Goal: Task Accomplishment & Management: Use online tool/utility

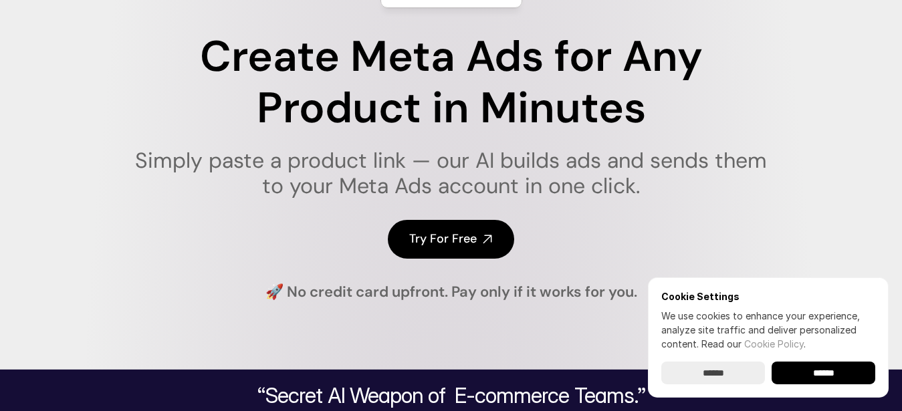
scroll to position [169, 0]
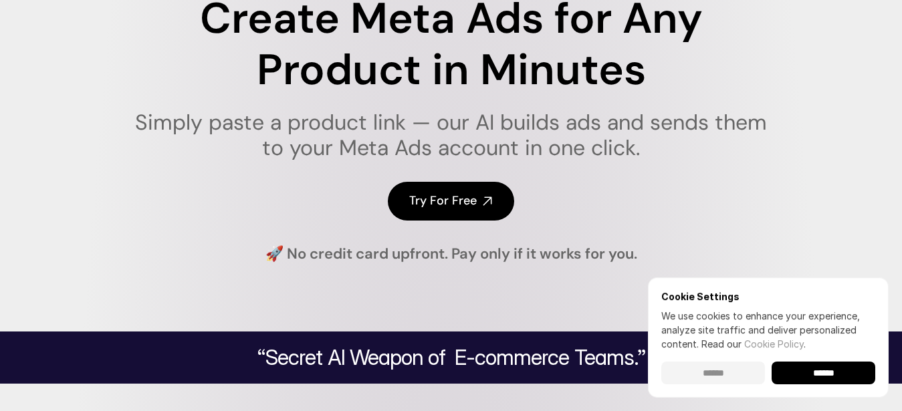
click at [708, 371] on input "******" at bounding box center [713, 373] width 104 height 23
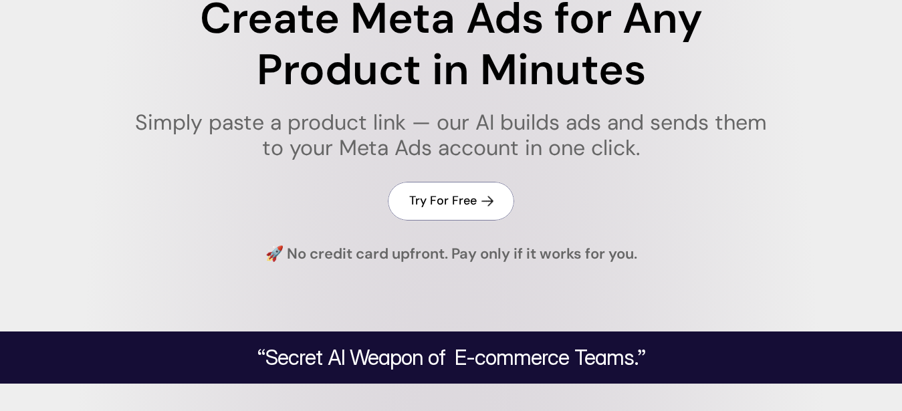
click at [454, 202] on h4 "Try For Free" at bounding box center [443, 201] width 68 height 17
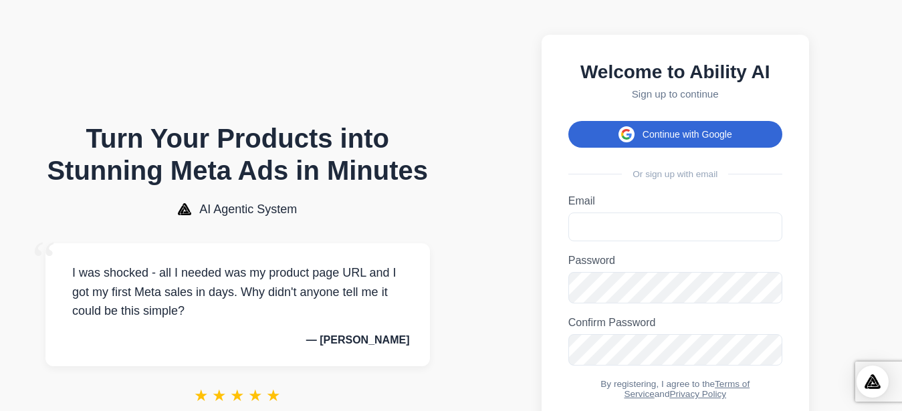
click at [668, 142] on button "Continue with Google" at bounding box center [675, 134] width 214 height 27
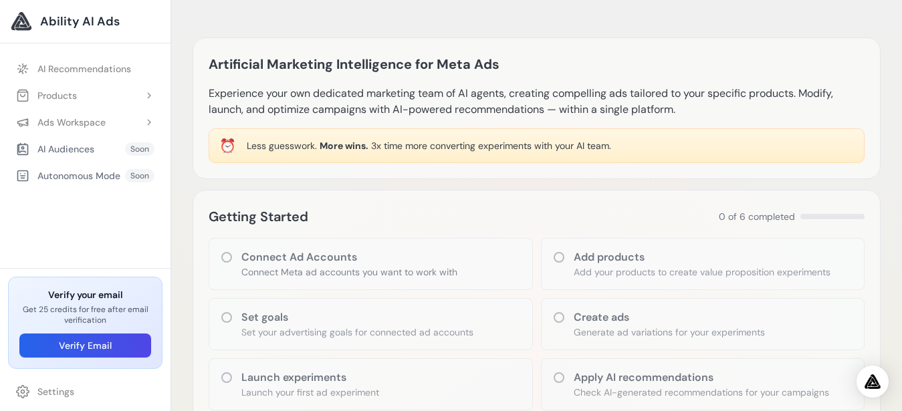
scroll to position [84, 0]
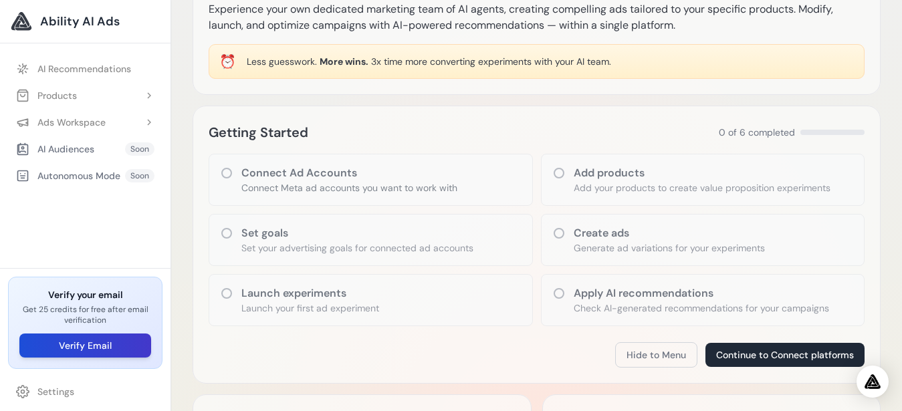
click at [106, 340] on button "Verify Email" at bounding box center [85, 346] width 132 height 24
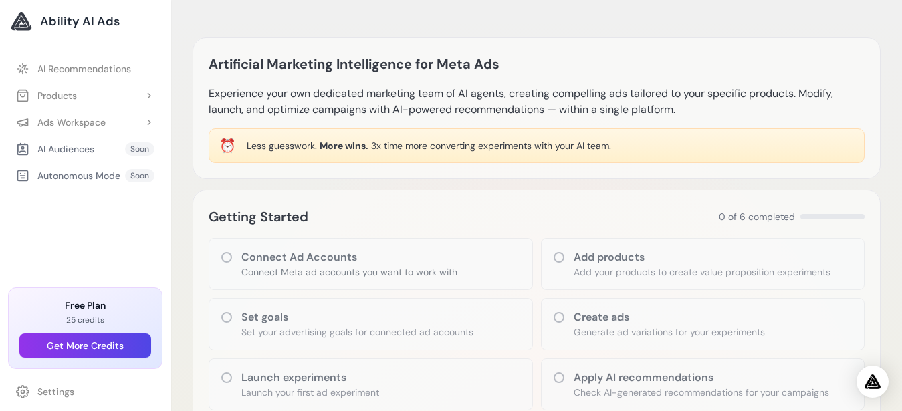
scroll to position [84, 0]
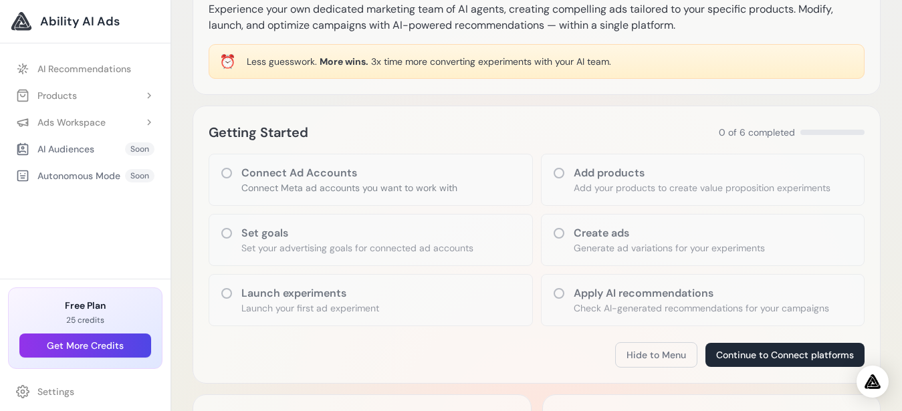
click at [226, 172] on icon at bounding box center [226, 173] width 13 height 13
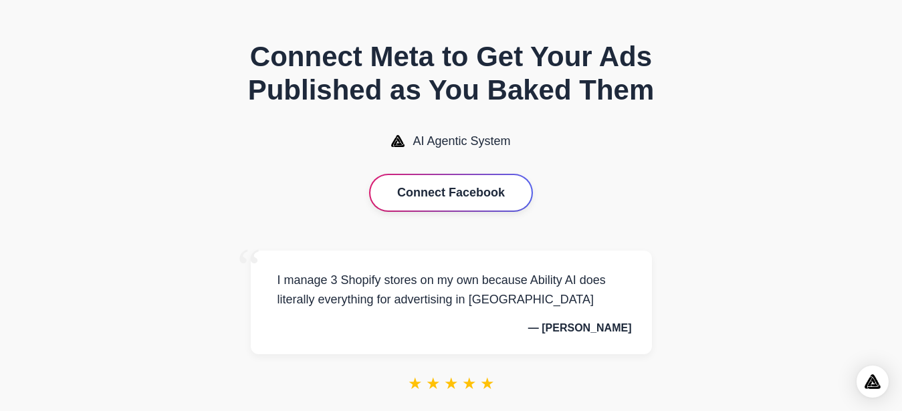
click at [421, 196] on button "Connect Facebook" at bounding box center [451, 192] width 161 height 35
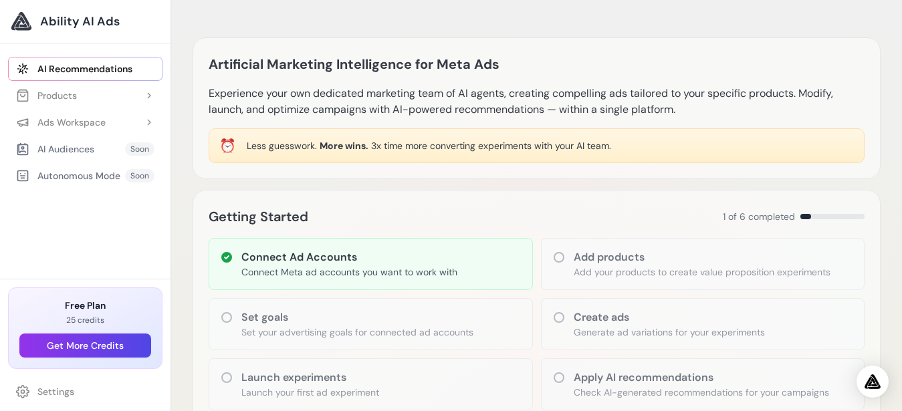
click at [241, 318] on div "Set goals Set your advertising goals for connected ad accounts" at bounding box center [371, 324] width 324 height 52
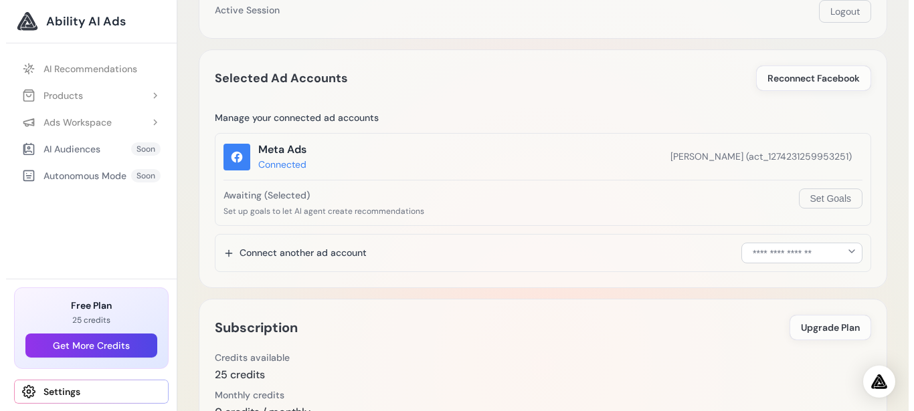
scroll to position [169, 0]
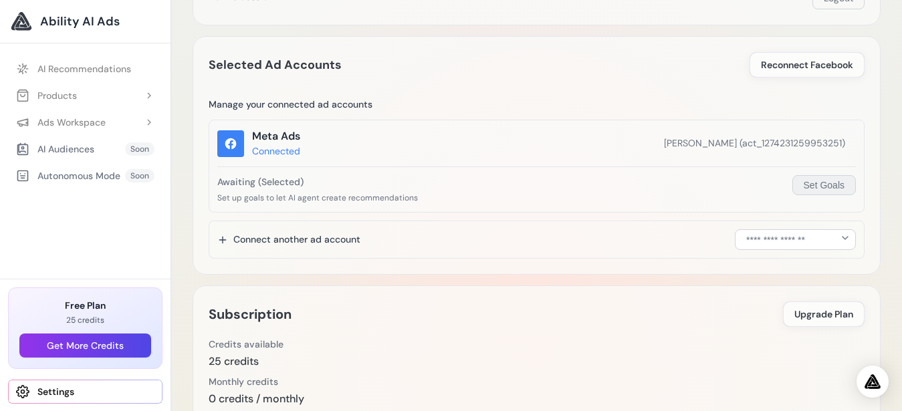
click at [809, 185] on button "Set Goals" at bounding box center [825, 185] width 64 height 20
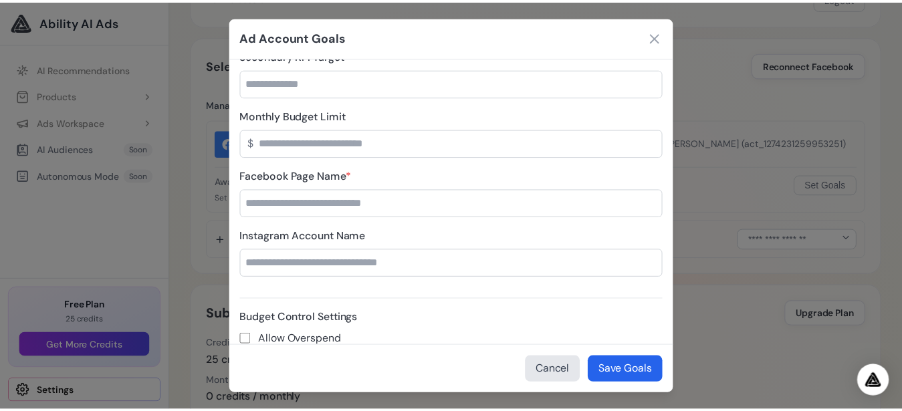
scroll to position [253, 0]
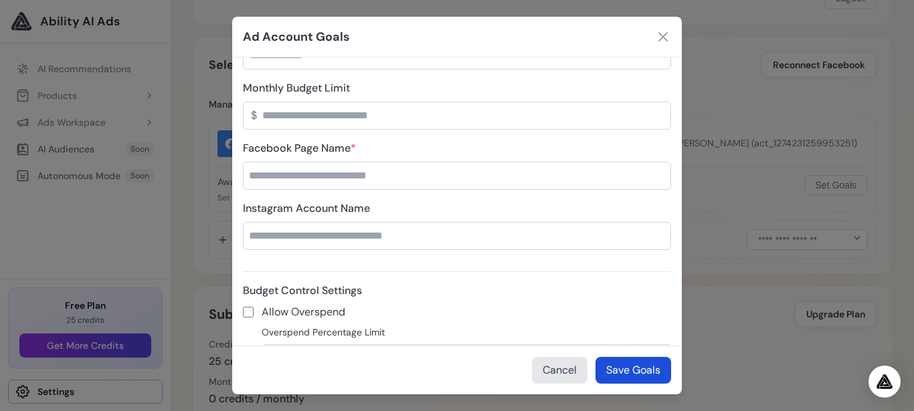
click at [622, 369] on button "Save Goals" at bounding box center [633, 370] width 76 height 27
click at [659, 37] on icon at bounding box center [663, 37] width 16 height 16
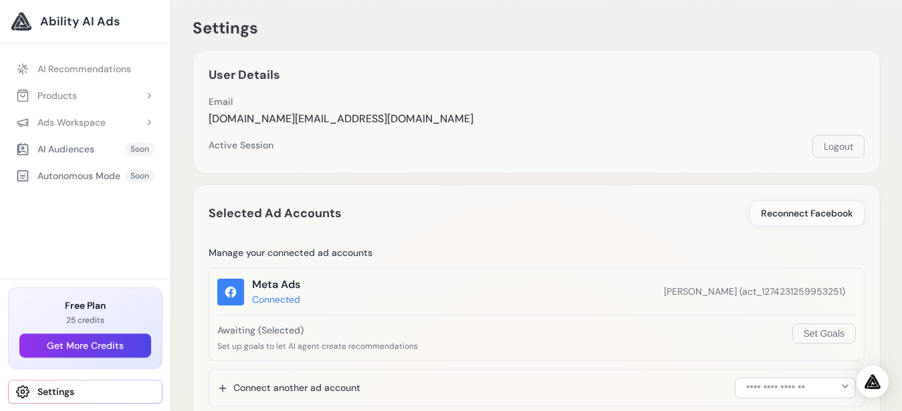
scroll to position [0, 0]
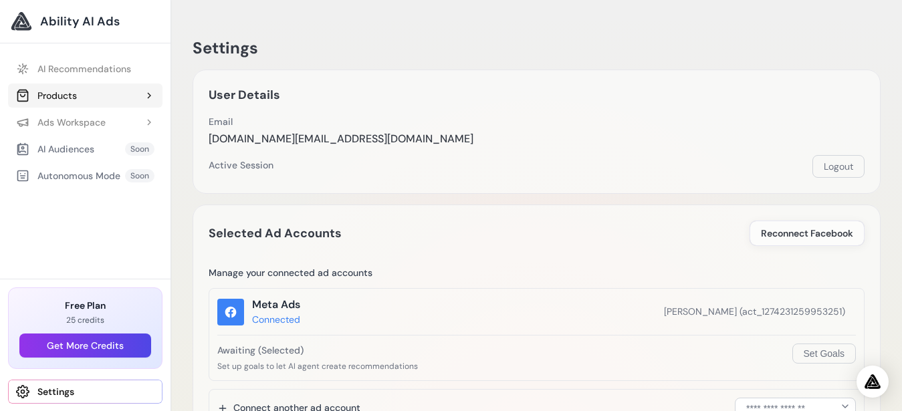
click at [60, 92] on div "Products" at bounding box center [46, 95] width 61 height 13
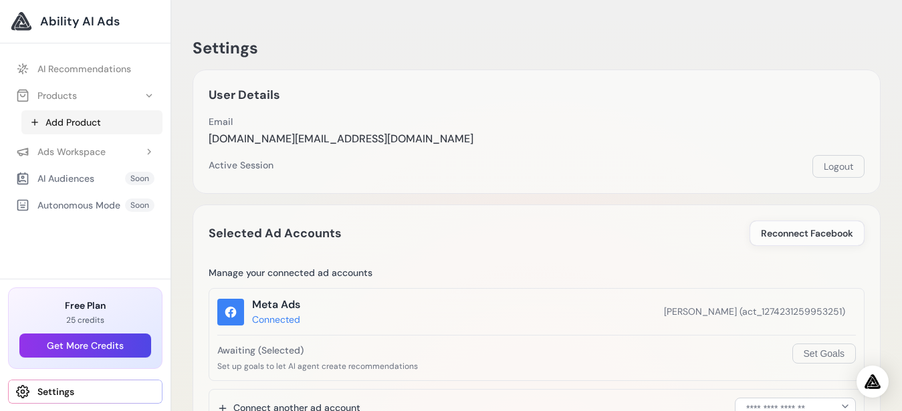
click at [74, 124] on link "Add Product" at bounding box center [91, 122] width 141 height 24
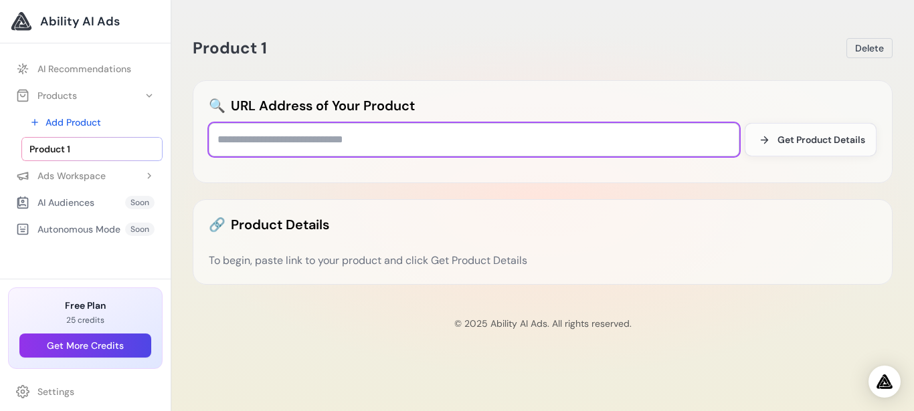
paste input "**********"
type input "**********"
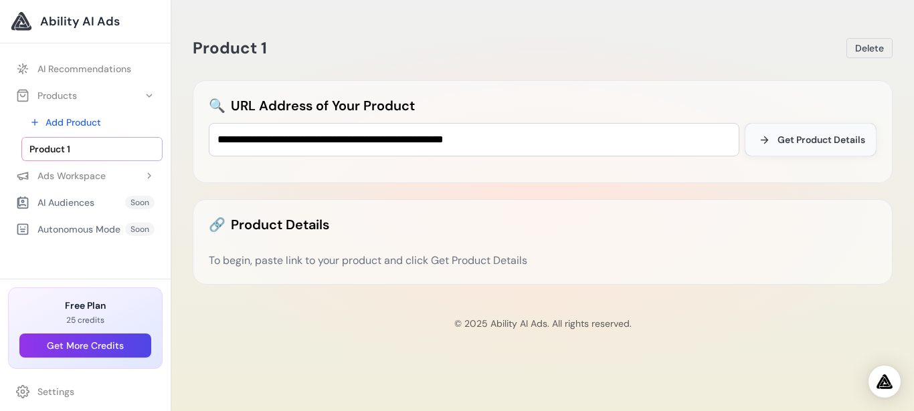
click at [819, 141] on span "Get Product Details" at bounding box center [821, 139] width 88 height 13
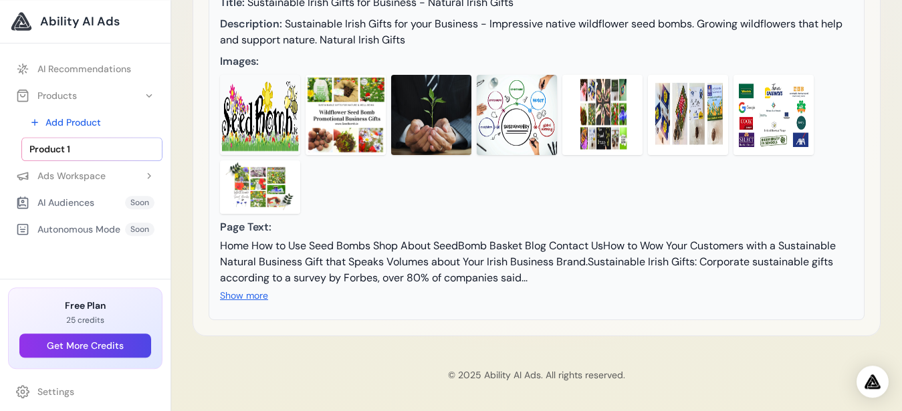
scroll to position [334, 0]
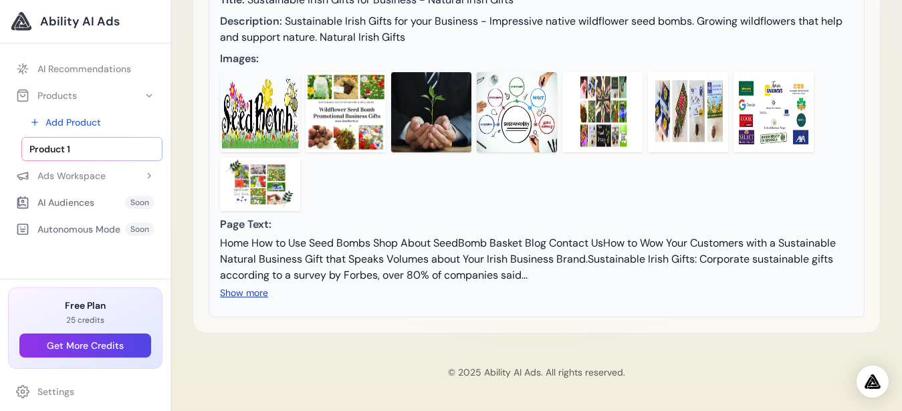
click at [239, 298] on button "Show more" at bounding box center [244, 292] width 48 height 13
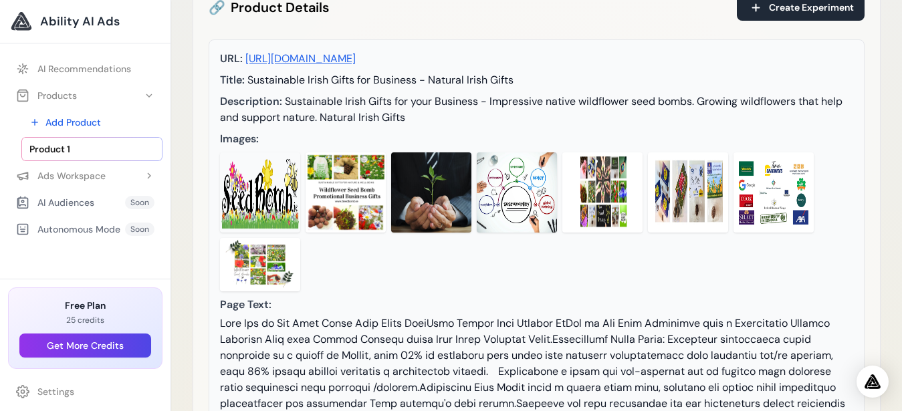
scroll to position [0, 0]
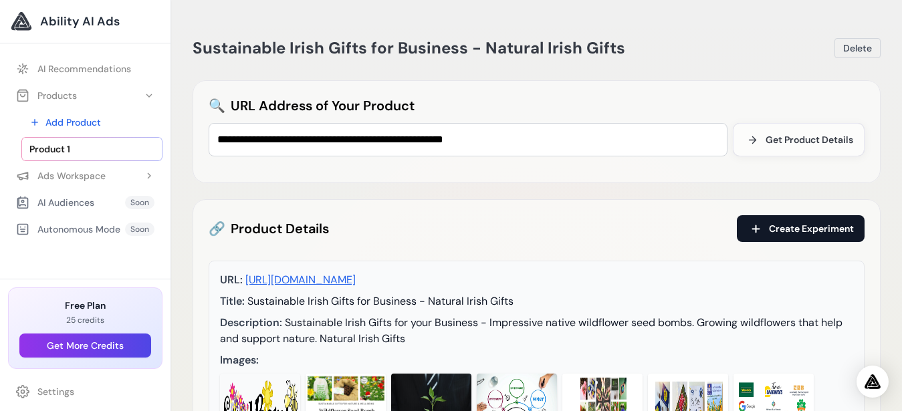
click at [791, 226] on span "Create Experiment" at bounding box center [811, 228] width 85 height 13
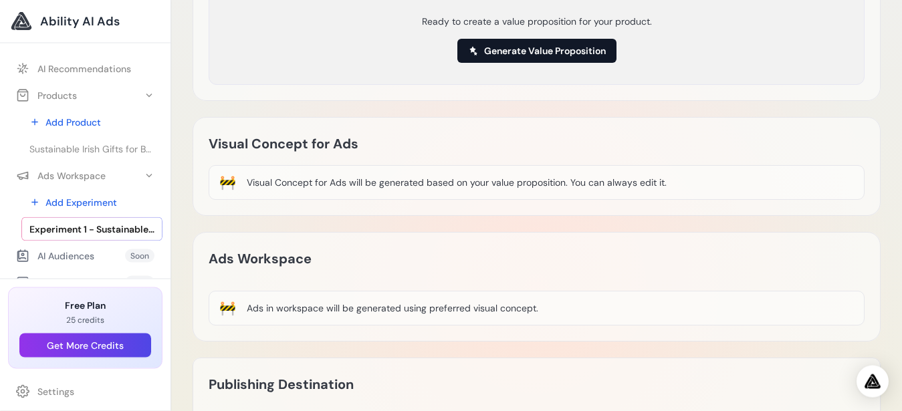
scroll to position [169, 0]
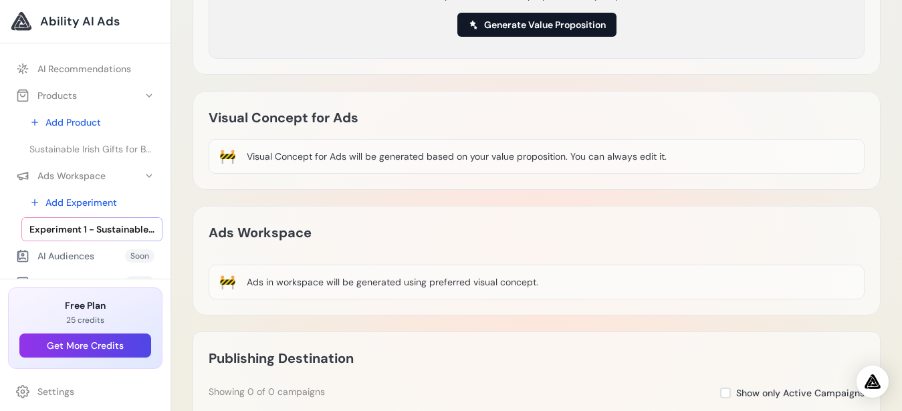
click at [536, 24] on button "Generate Value Proposition" at bounding box center [536, 25] width 159 height 24
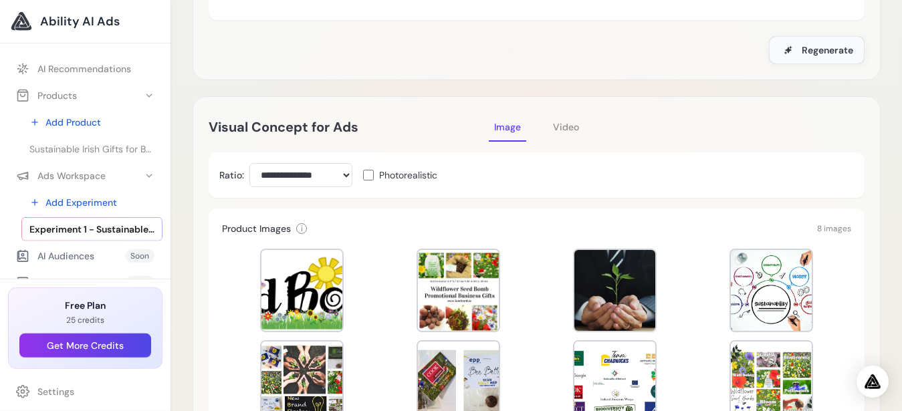
scroll to position [253, 0]
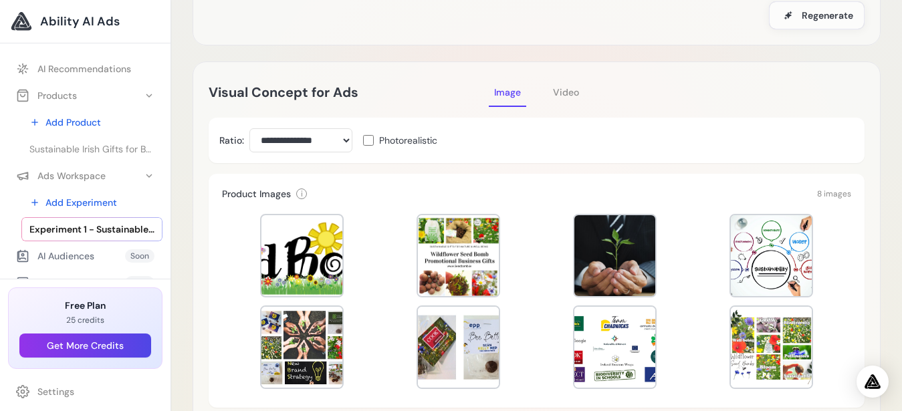
click at [389, 139] on span "Photorealistic" at bounding box center [408, 140] width 58 height 13
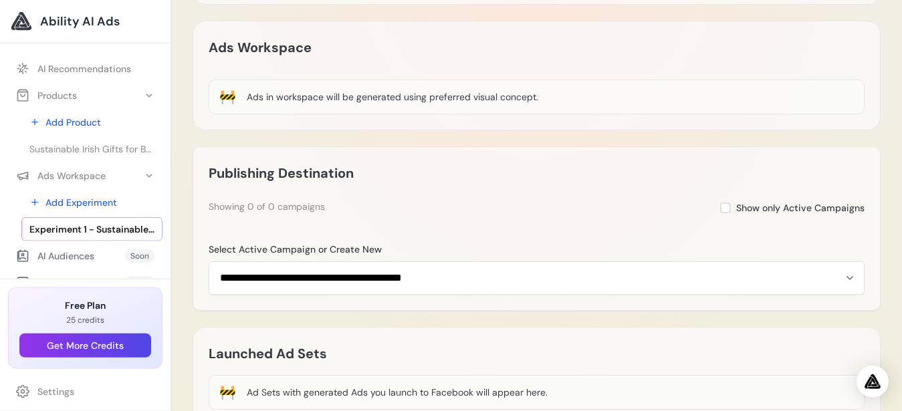
scroll to position [843, 0]
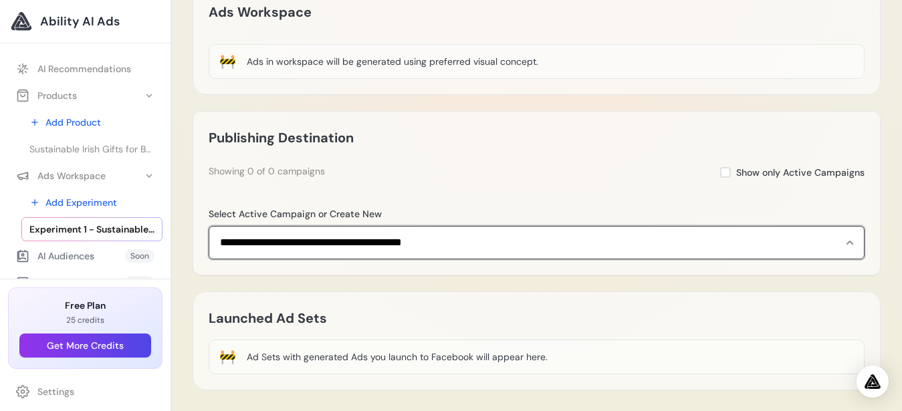
click at [209, 226] on select "**********" at bounding box center [537, 242] width 656 height 33
select select "**********"
click option "**********" at bounding box center [0, 0] width 0 height 0
